Goal: Answer question/provide support: Share knowledge or assist other users

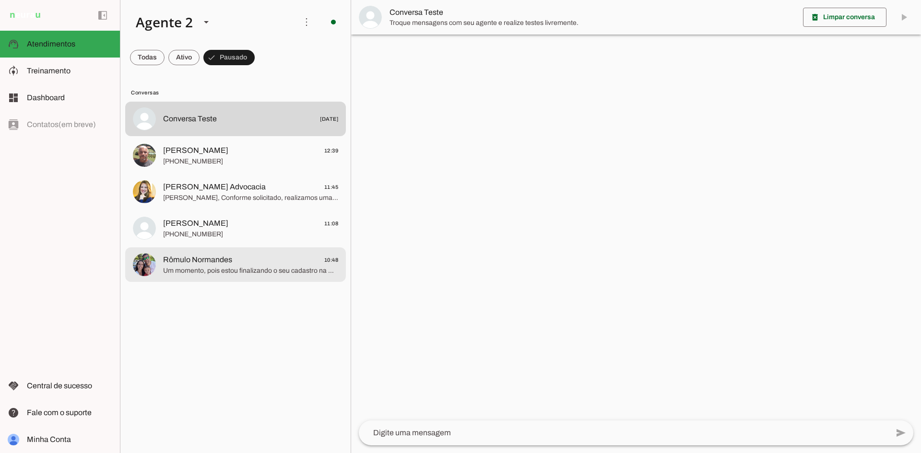
click at [270, 256] on span "Rômulo Normandes 10:48" at bounding box center [250, 260] width 175 height 12
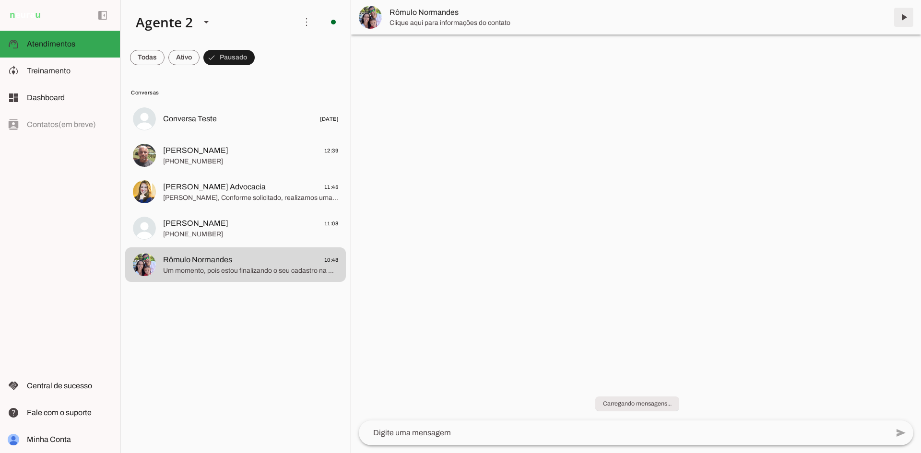
click at [901, 13] on span at bounding box center [903, 17] width 23 height 23
click at [236, 256] on span "Rômulo Normandes 10:48" at bounding box center [250, 260] width 175 height 12
click at [904, 18] on md-item "Rômulo Normandes" at bounding box center [636, 17] width 570 height 35
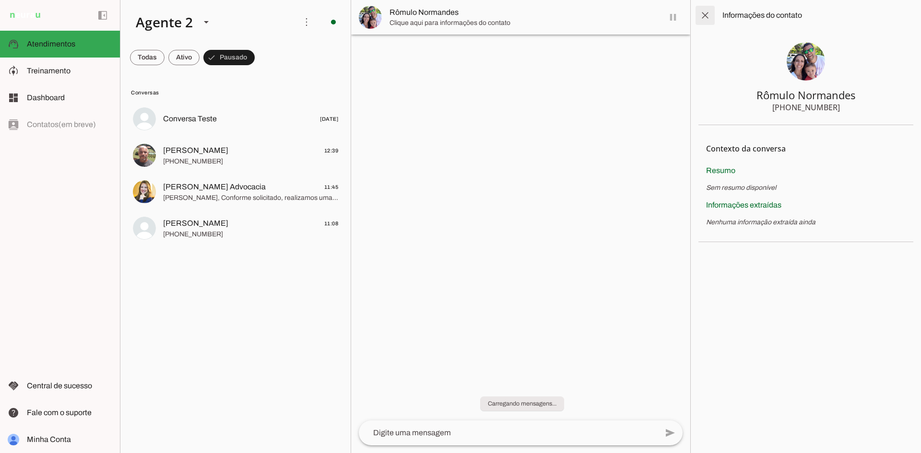
click at [700, 11] on span at bounding box center [704, 15] width 23 height 23
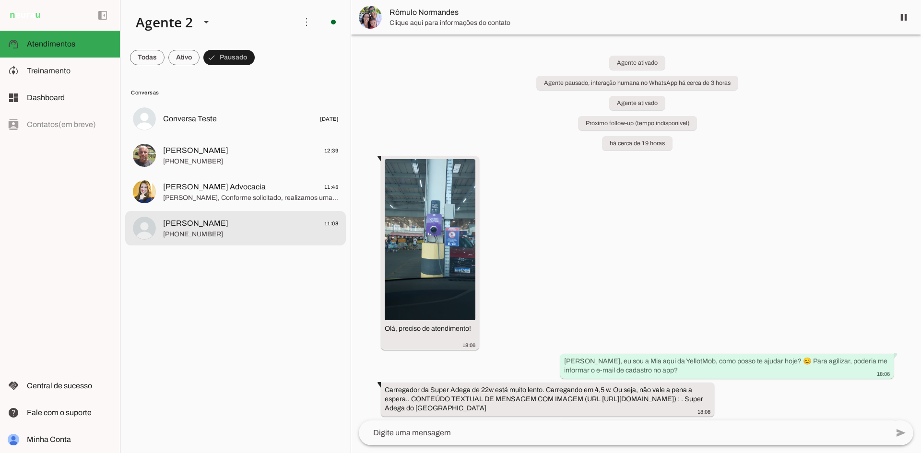
click at [241, 221] on span "Ernesto MOB 11:08" at bounding box center [250, 224] width 175 height 12
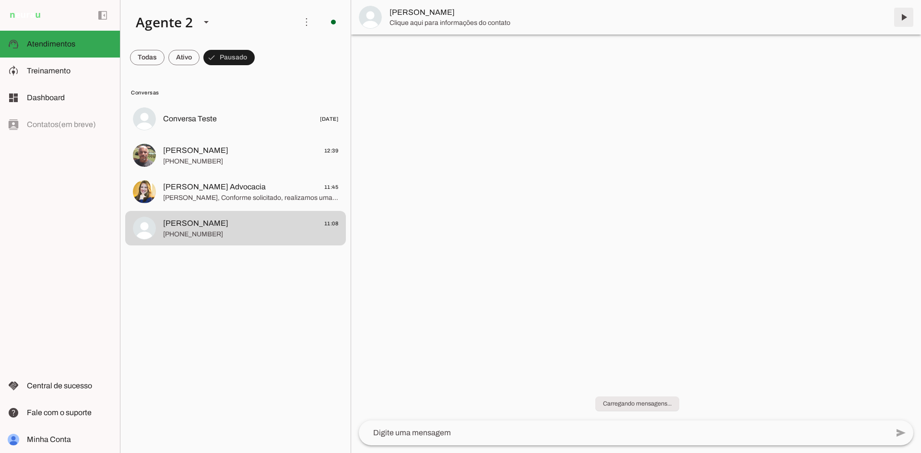
click at [903, 17] on span at bounding box center [903, 17] width 23 height 23
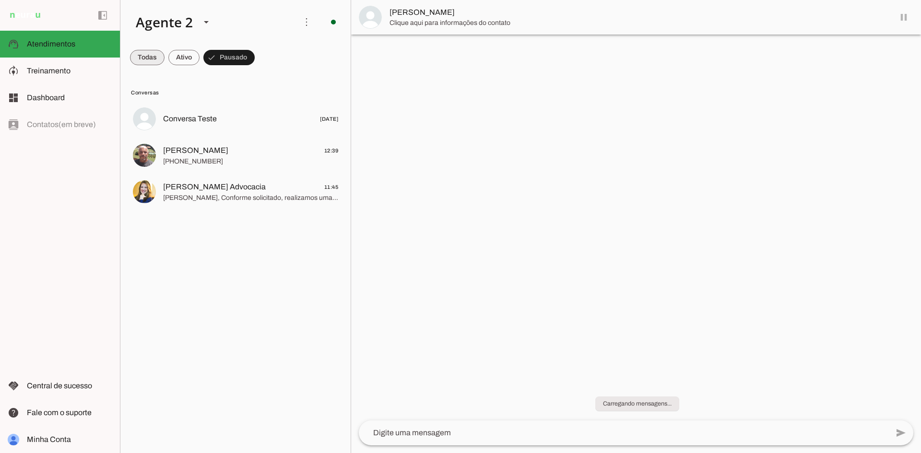
click at [150, 53] on span at bounding box center [147, 57] width 35 height 23
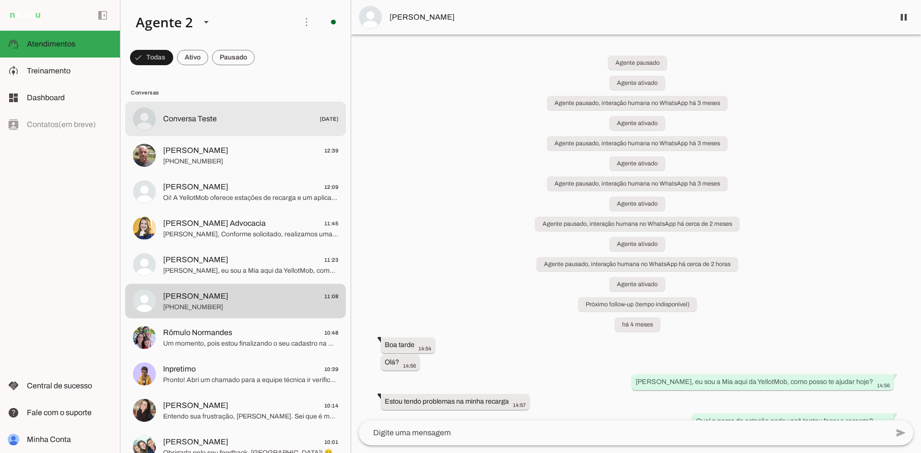
click at [223, 146] on span "[PERSON_NAME] 12:39" at bounding box center [250, 151] width 175 height 12
